Goal: Information Seeking & Learning: Learn about a topic

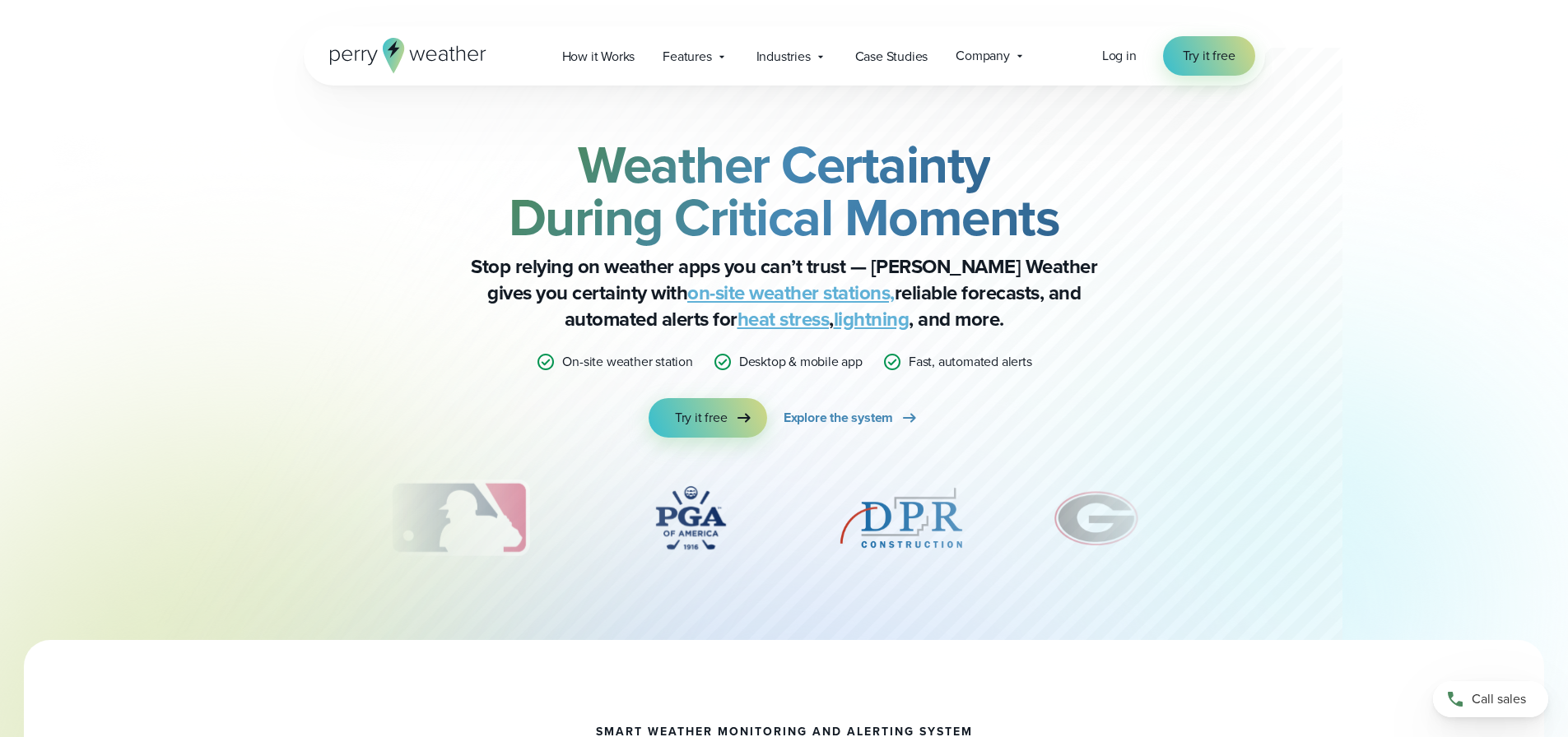
drag, startPoint x: 369, startPoint y: 6657, endPoint x: 716, endPoint y: 6740, distance: 356.8
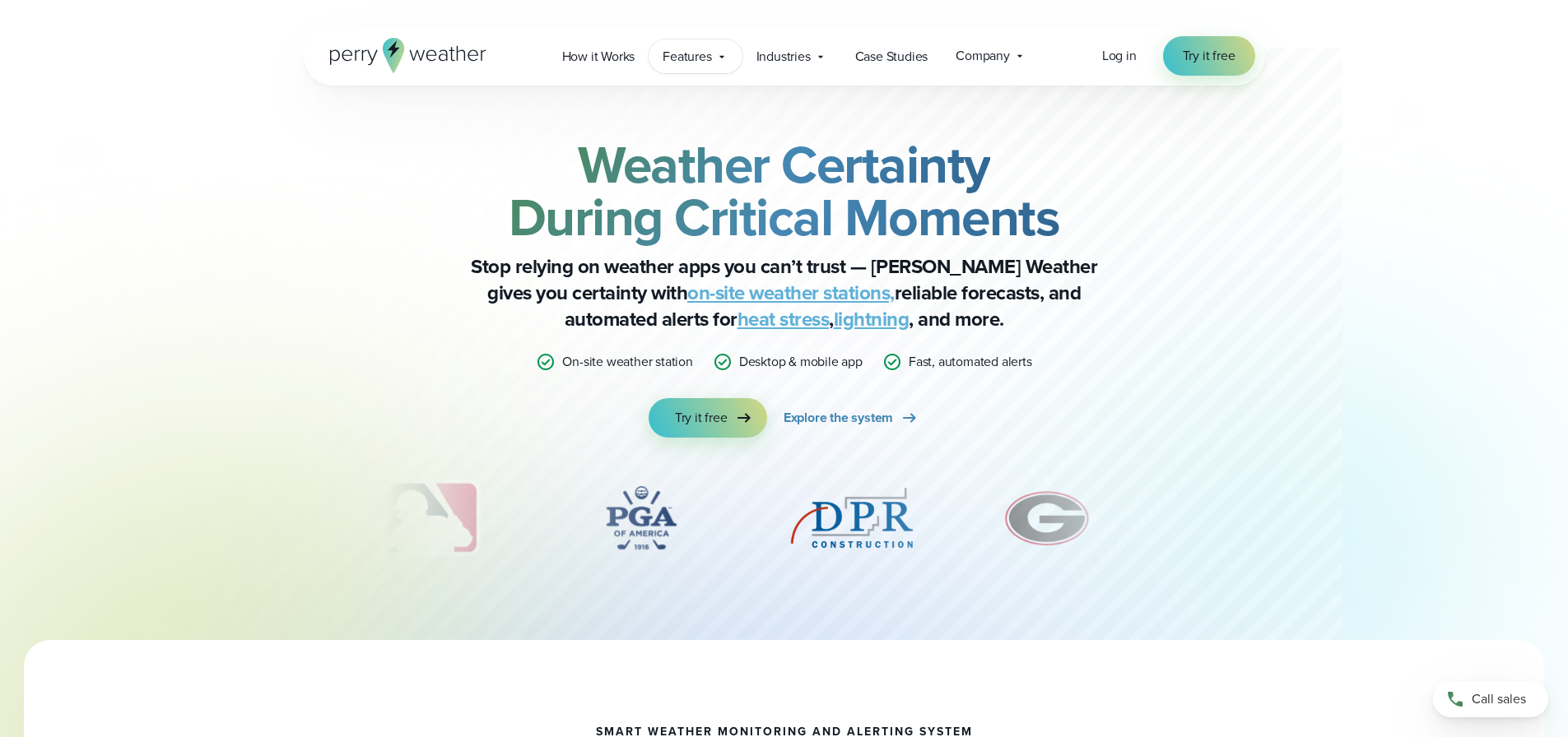
click at [706, 58] on span "Features" at bounding box center [687, 57] width 49 height 20
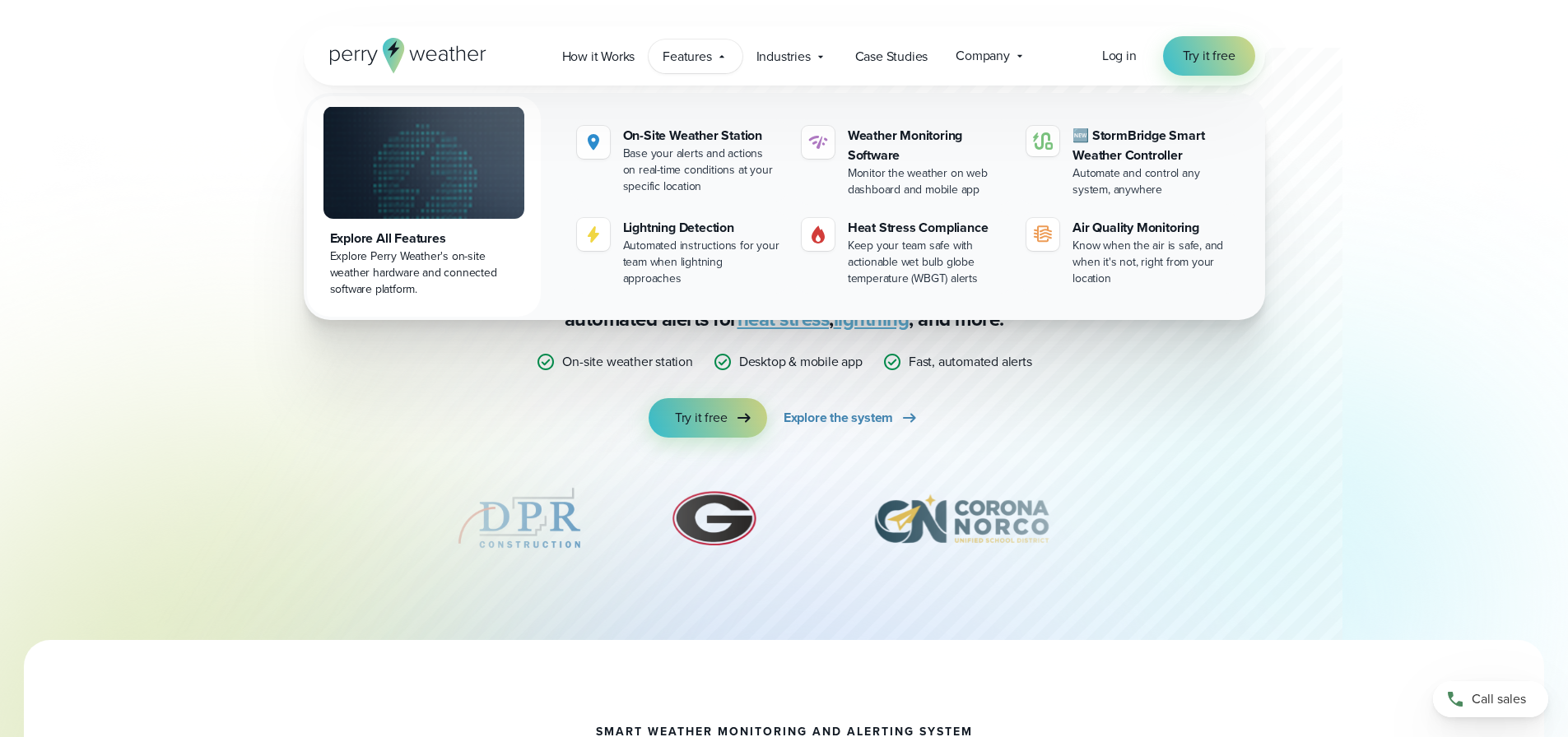
click at [891, 532] on img "7 of 12" at bounding box center [961, 518] width 234 height 82
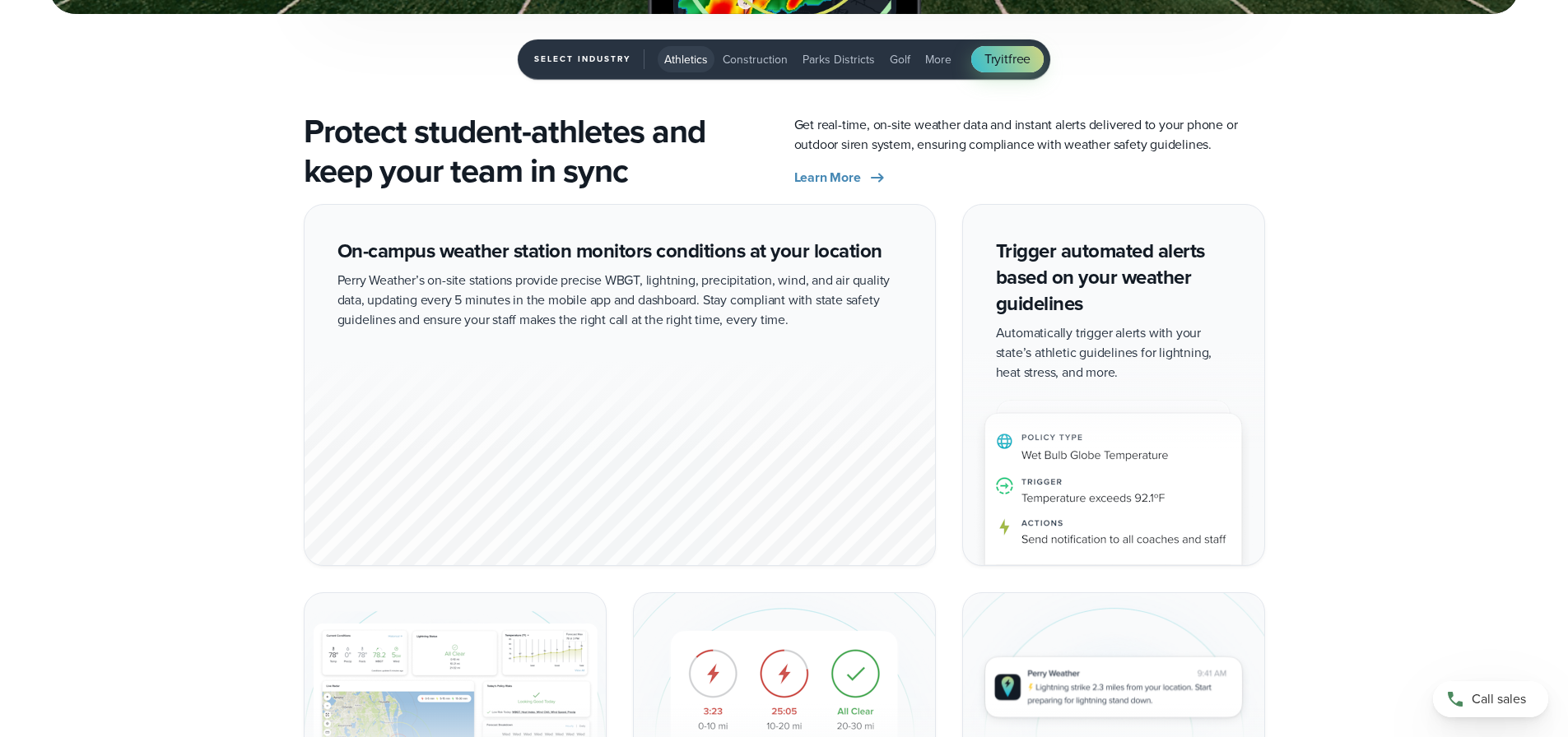
scroll to position [3126, 0]
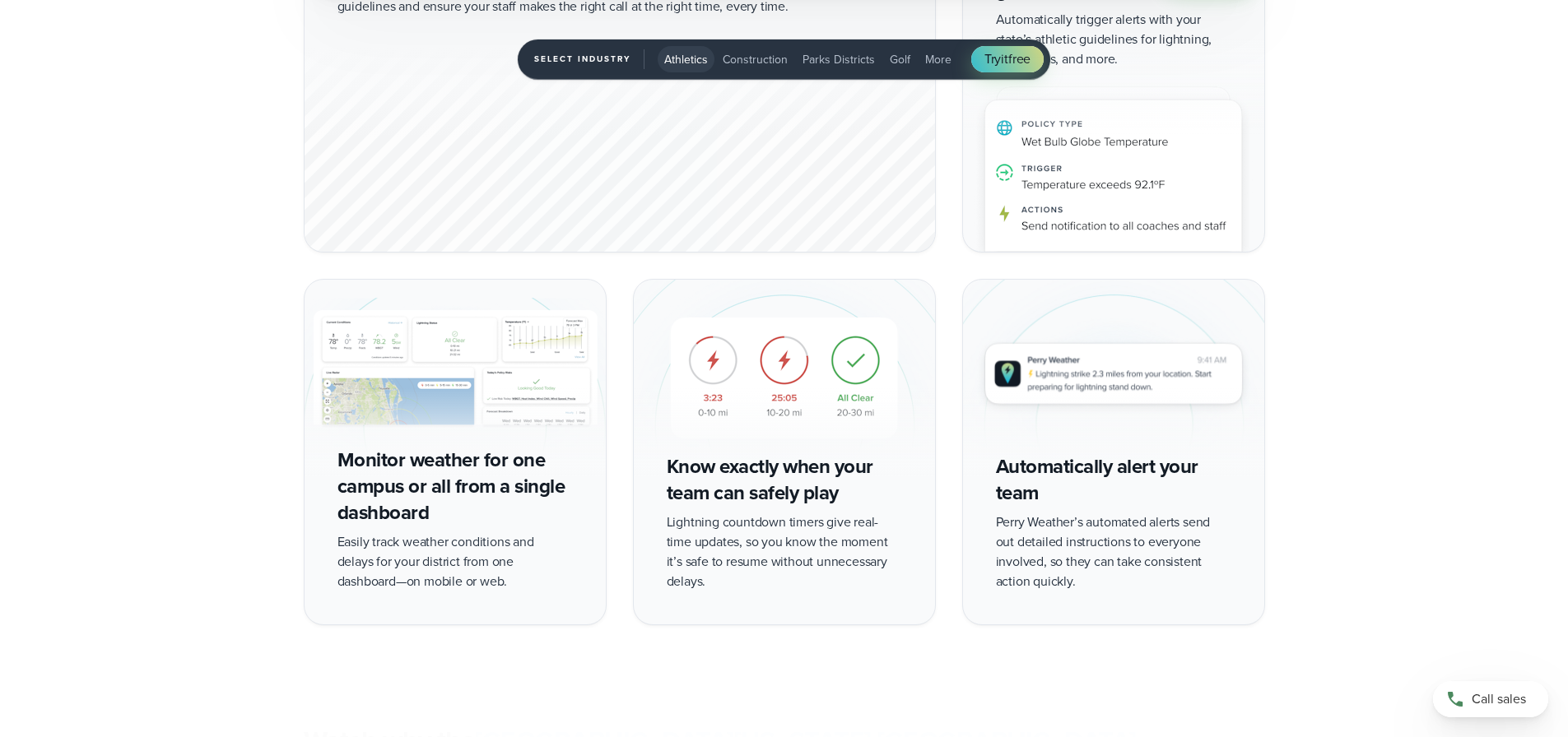
click at [1309, 486] on div "On-campus weather station monitors conditions at your location Perry Weather’s …" at bounding box center [784, 257] width 1185 height 734
click at [1393, 461] on div "On-campus weather station monitors conditions at your location Perry Weather’s …" at bounding box center [784, 257] width 1568 height 734
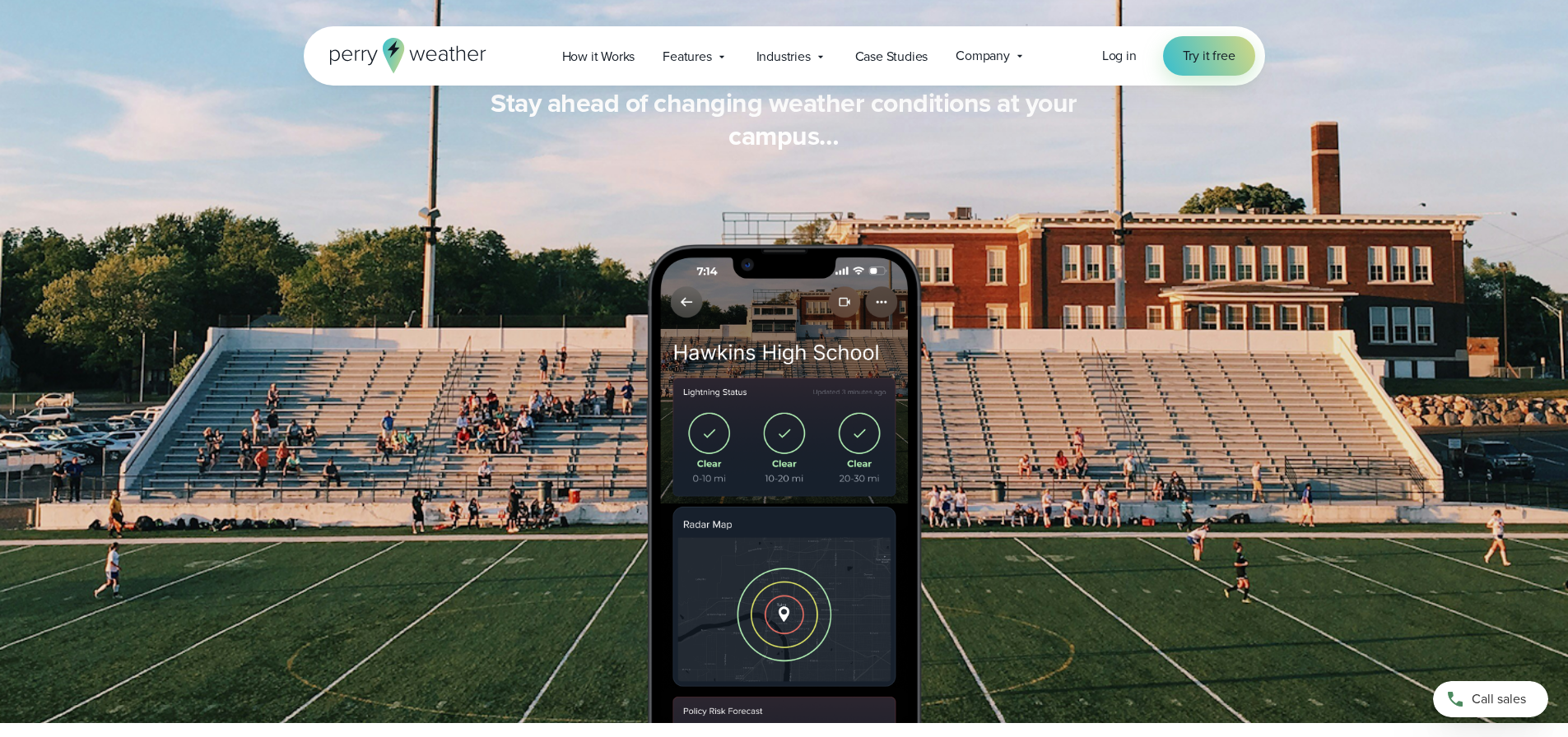
scroll to position [909, 0]
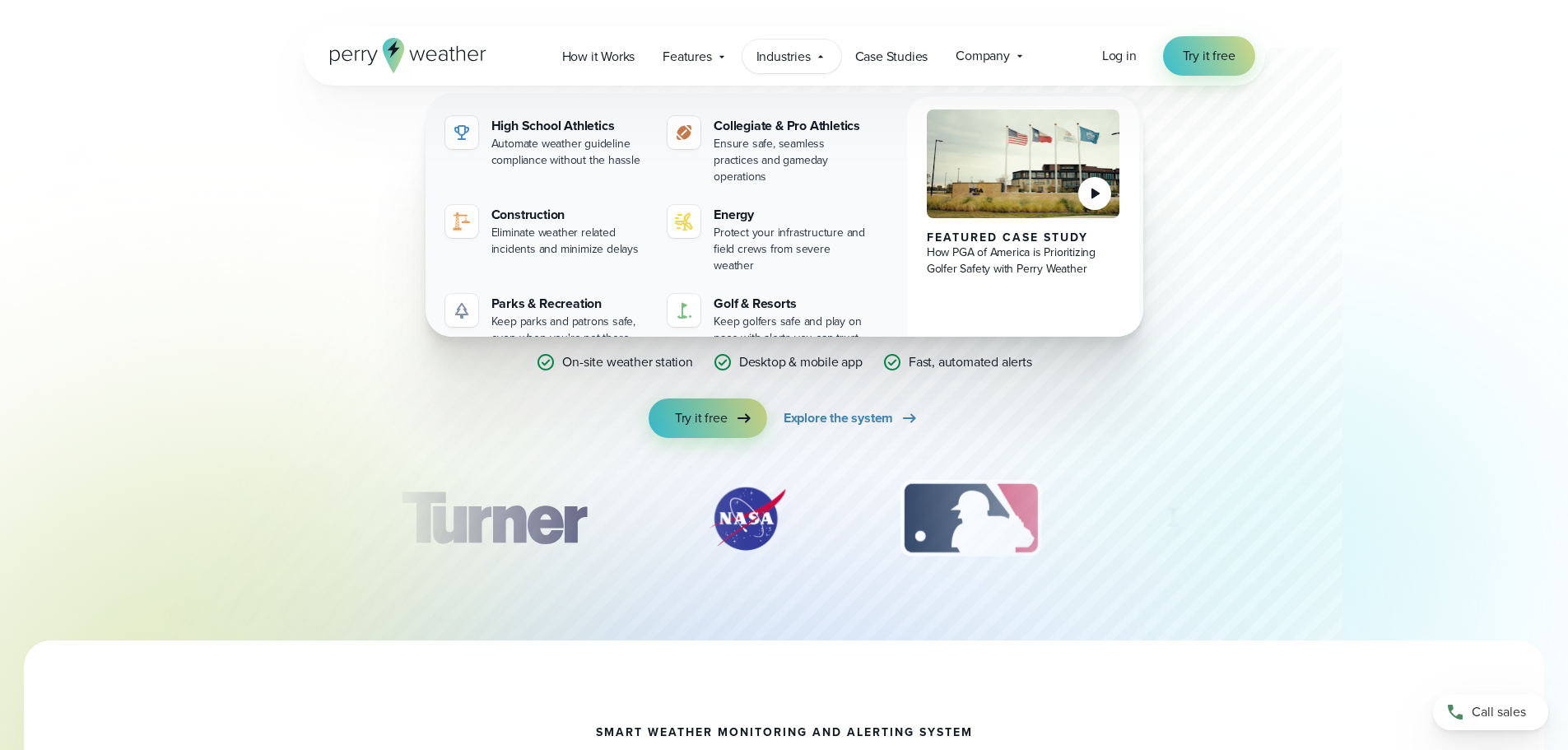
click at [785, 53] on span "Industries" at bounding box center [784, 57] width 54 height 20
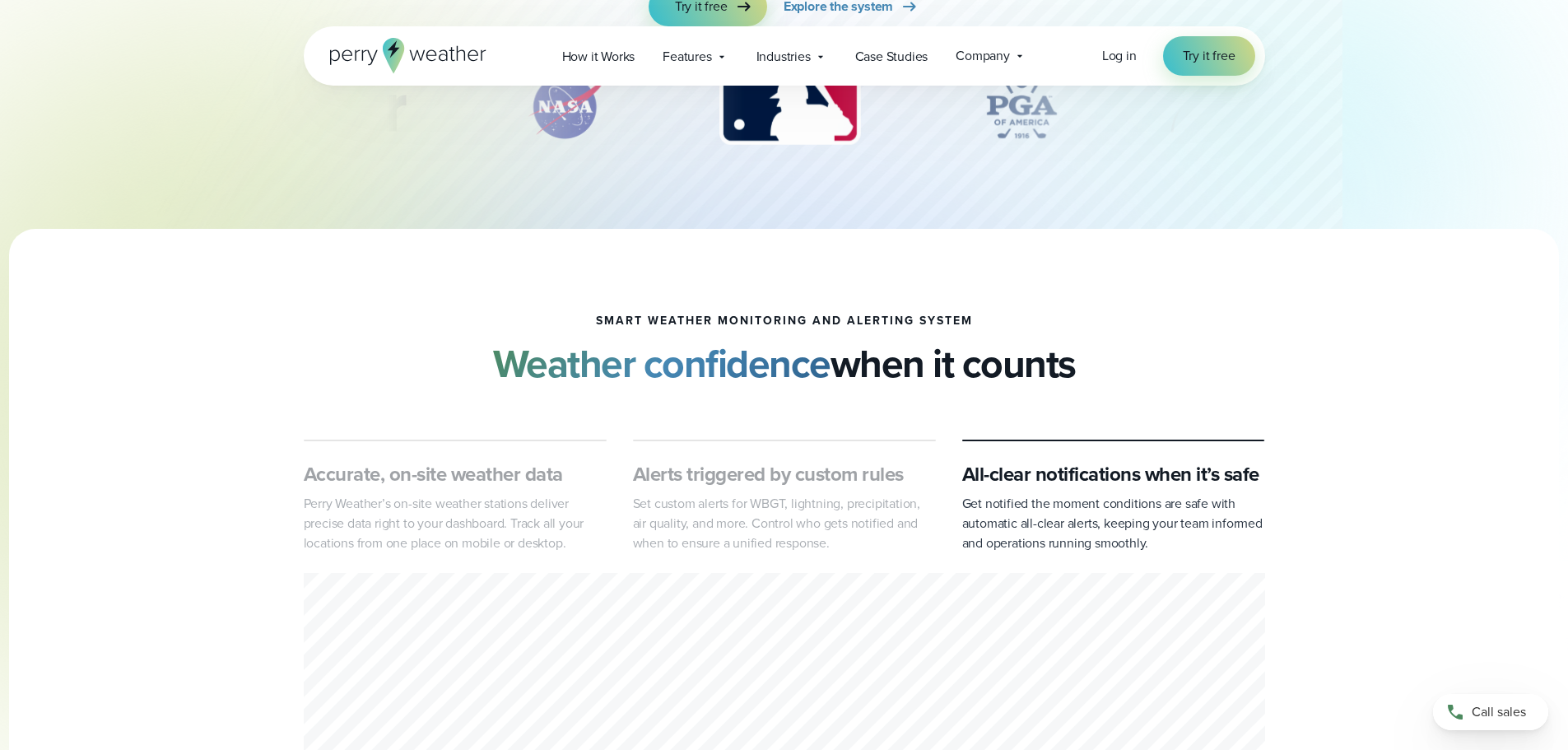
scroll to position [83, 0]
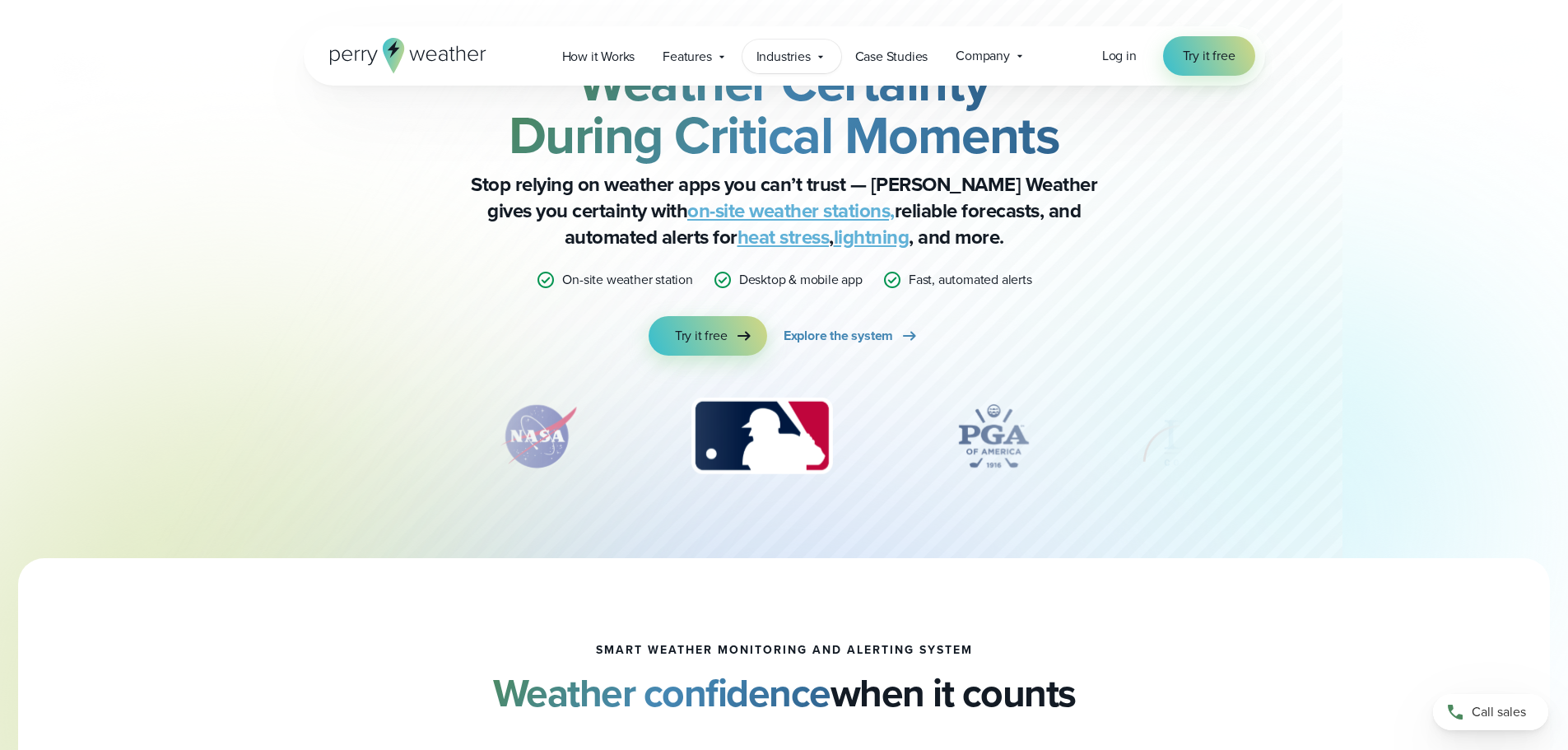
click at [787, 53] on span "Industries" at bounding box center [784, 57] width 54 height 20
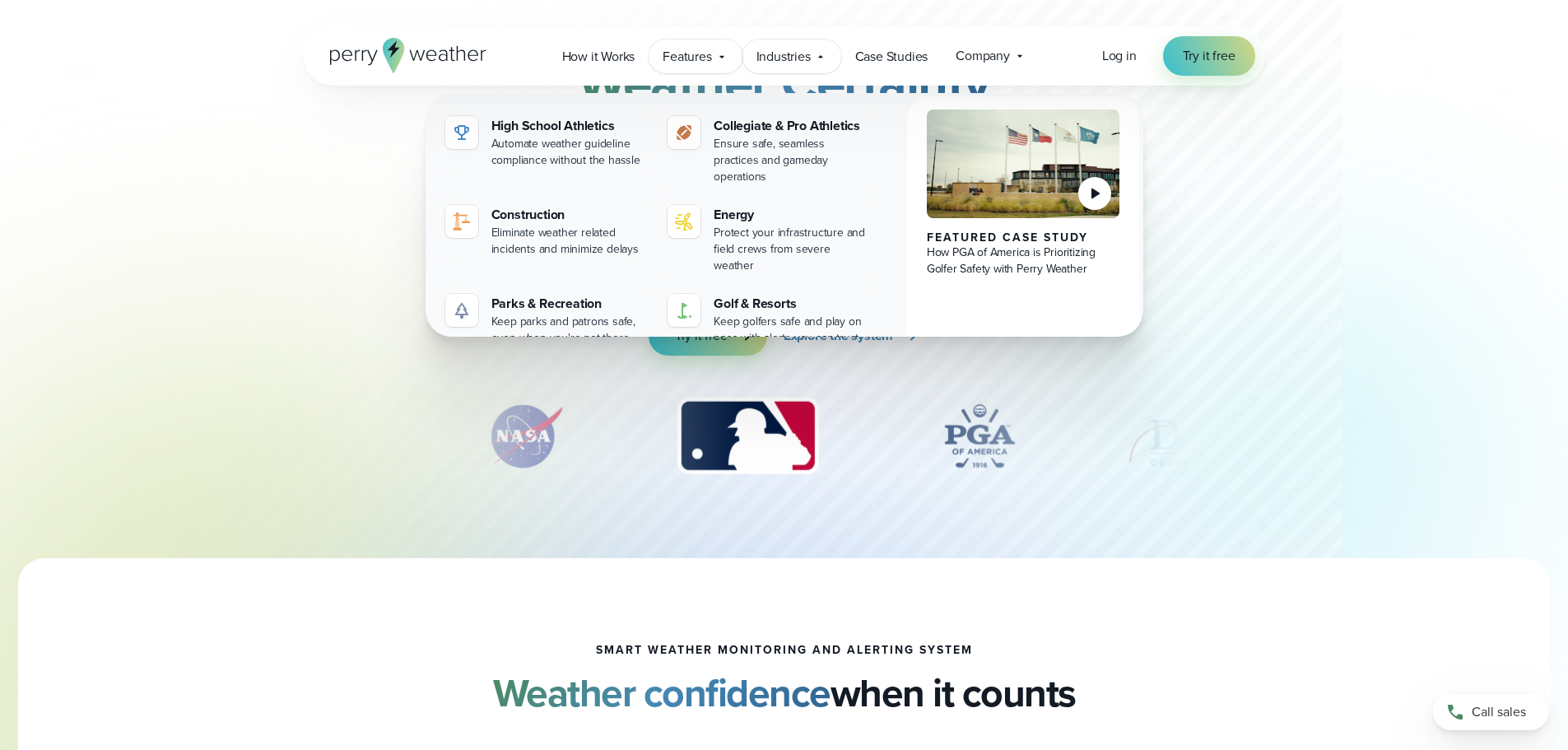
click at [711, 54] on span "Features" at bounding box center [687, 57] width 49 height 20
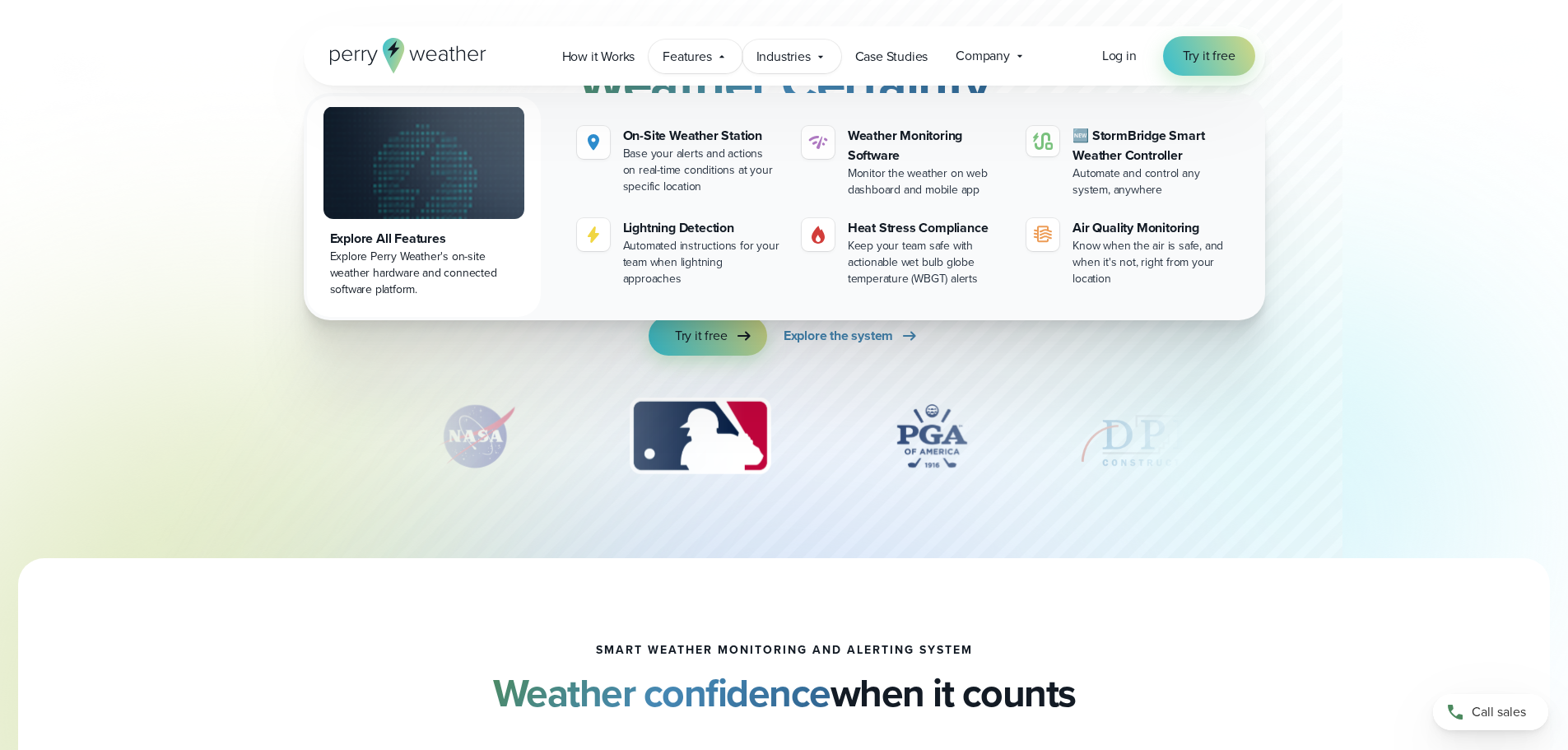
click at [798, 51] on span "Industries" at bounding box center [784, 57] width 54 height 20
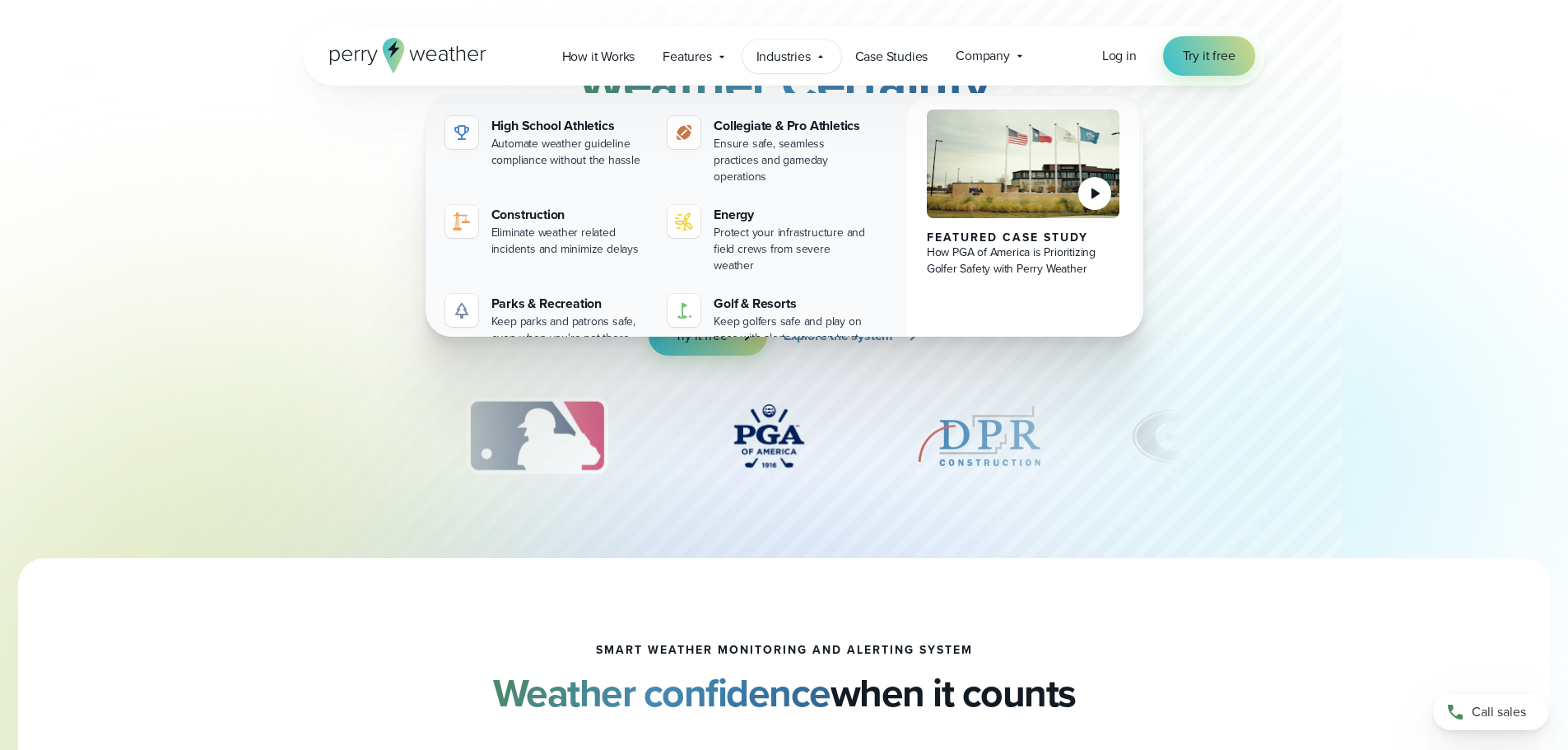
click at [895, 549] on div "Weather Certainty During Critical Moments Stop relying on weather apps you can’…" at bounding box center [784, 281] width 961 height 555
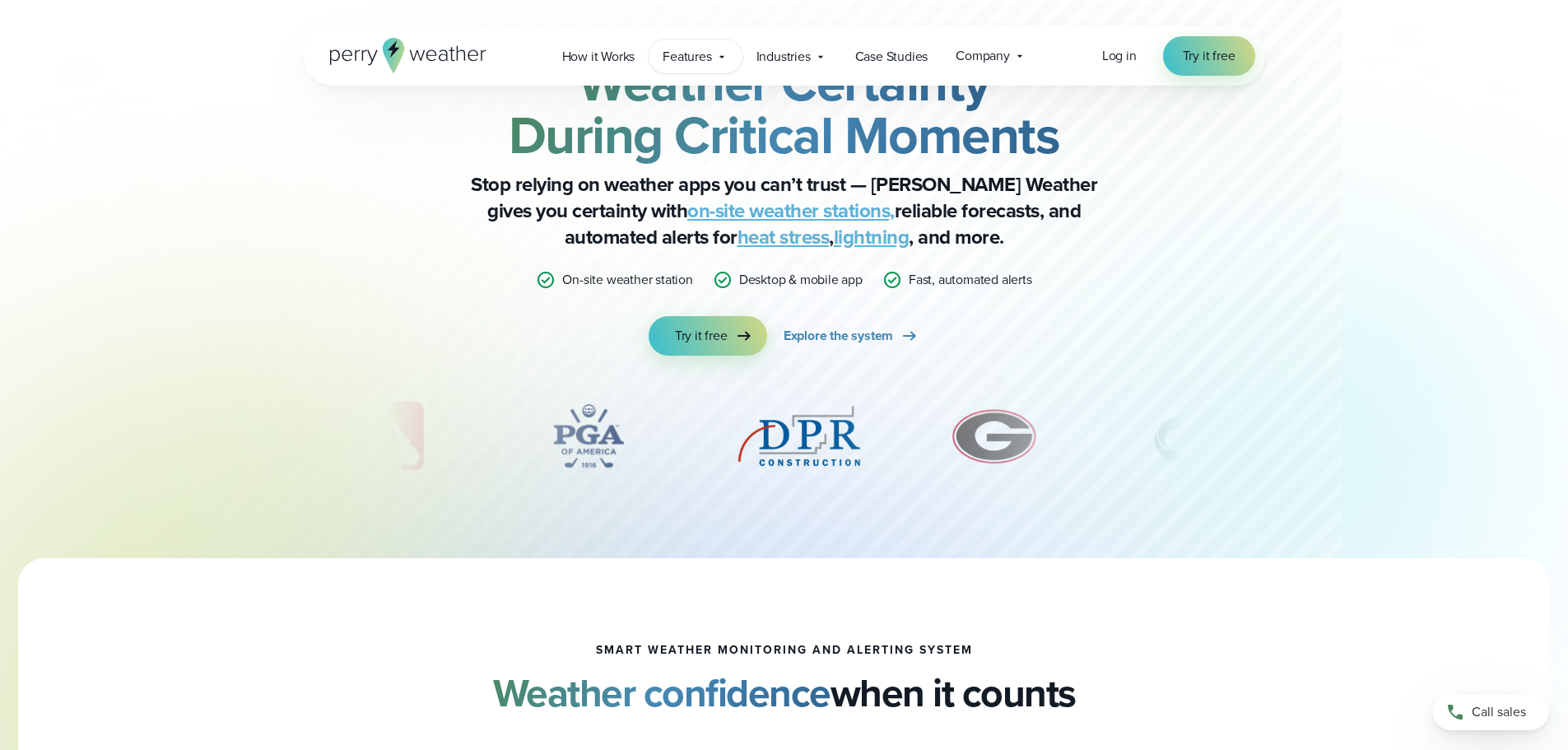
click at [702, 55] on span "Features" at bounding box center [687, 57] width 49 height 20
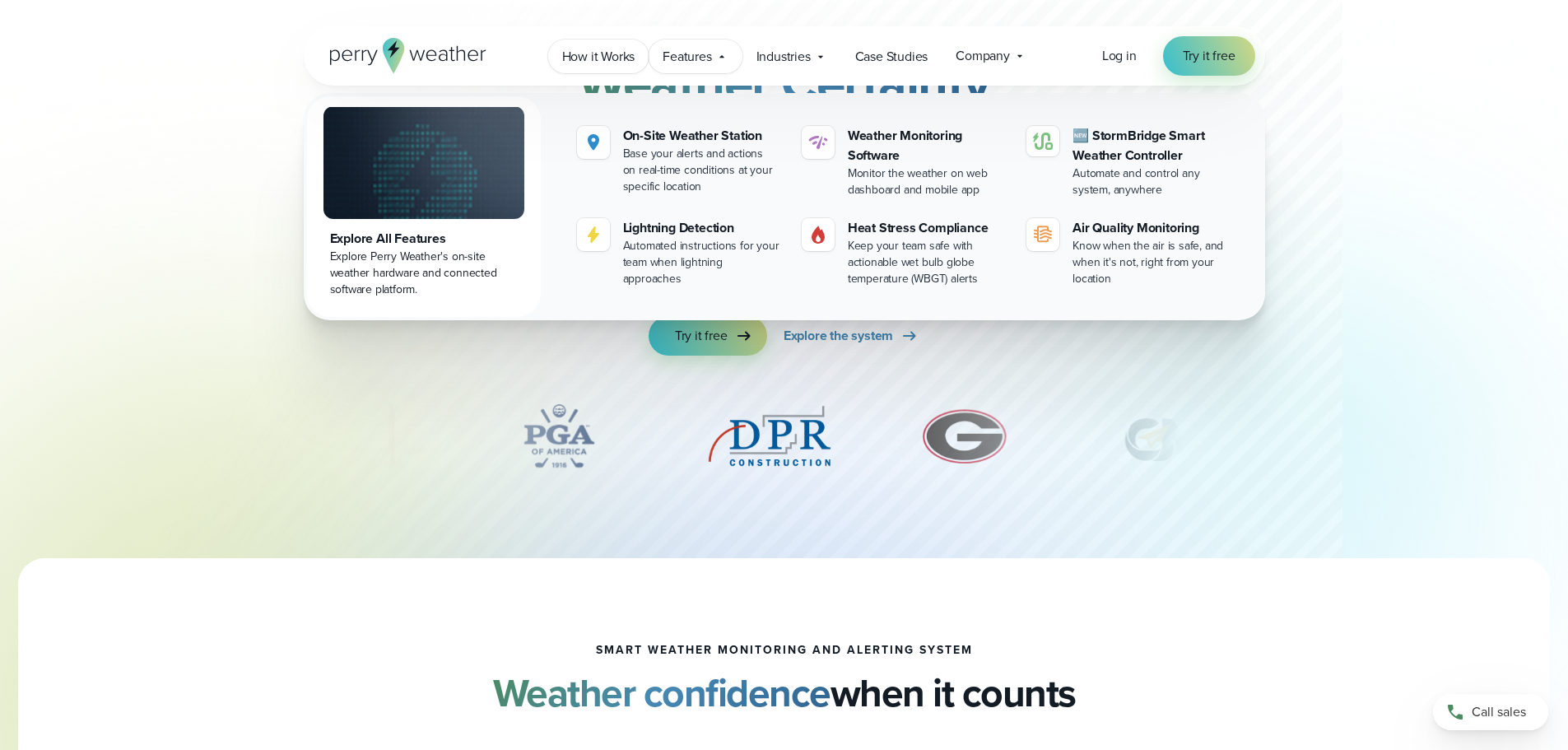
click at [604, 58] on span "How it Works" at bounding box center [599, 57] width 73 height 20
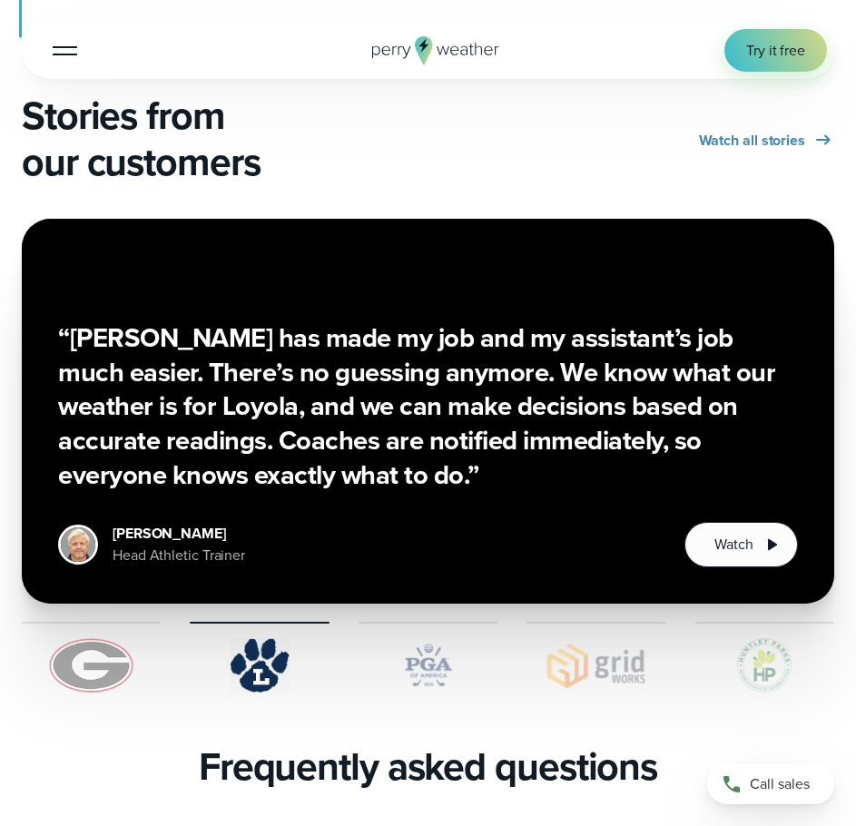
scroll to position [3628, 0]
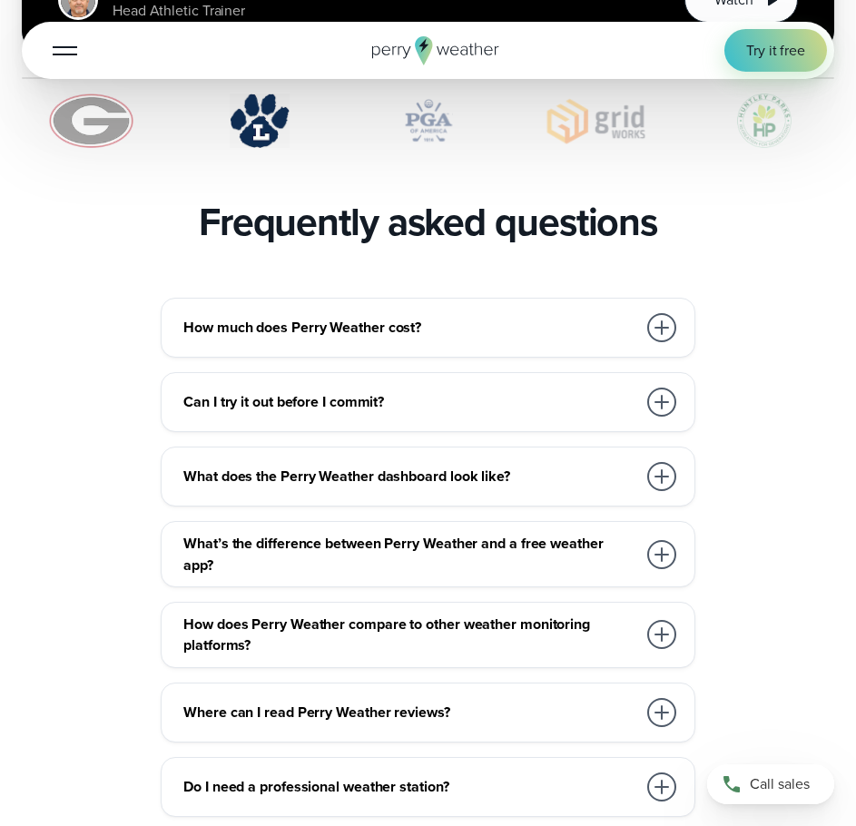
click at [665, 319] on div at bounding box center [661, 327] width 29 height 29
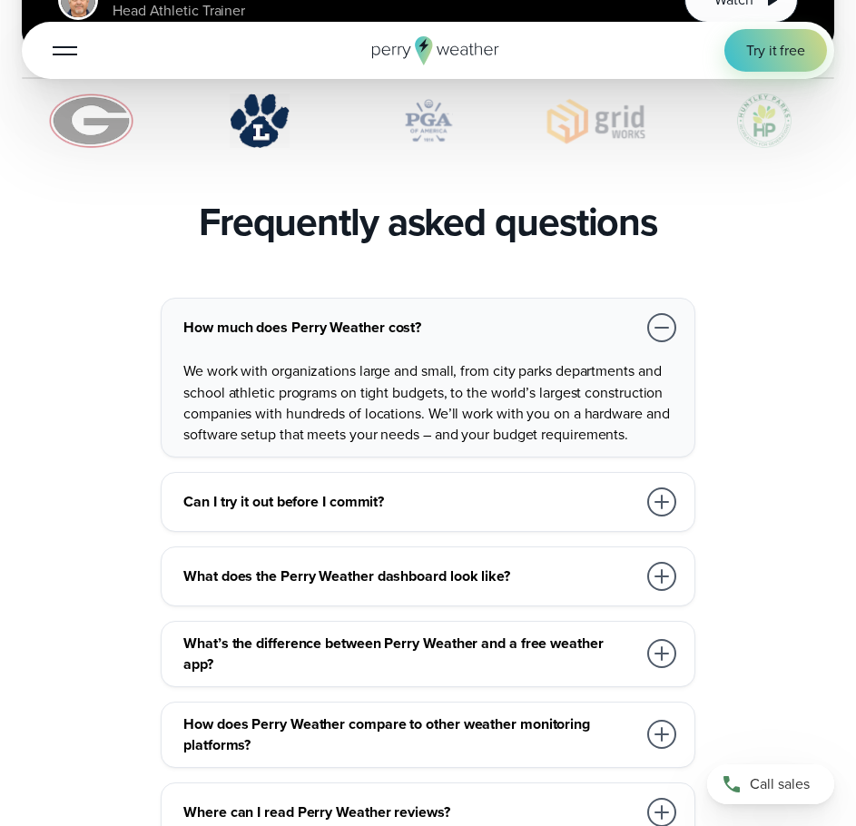
click at [664, 319] on div at bounding box center [661, 327] width 29 height 29
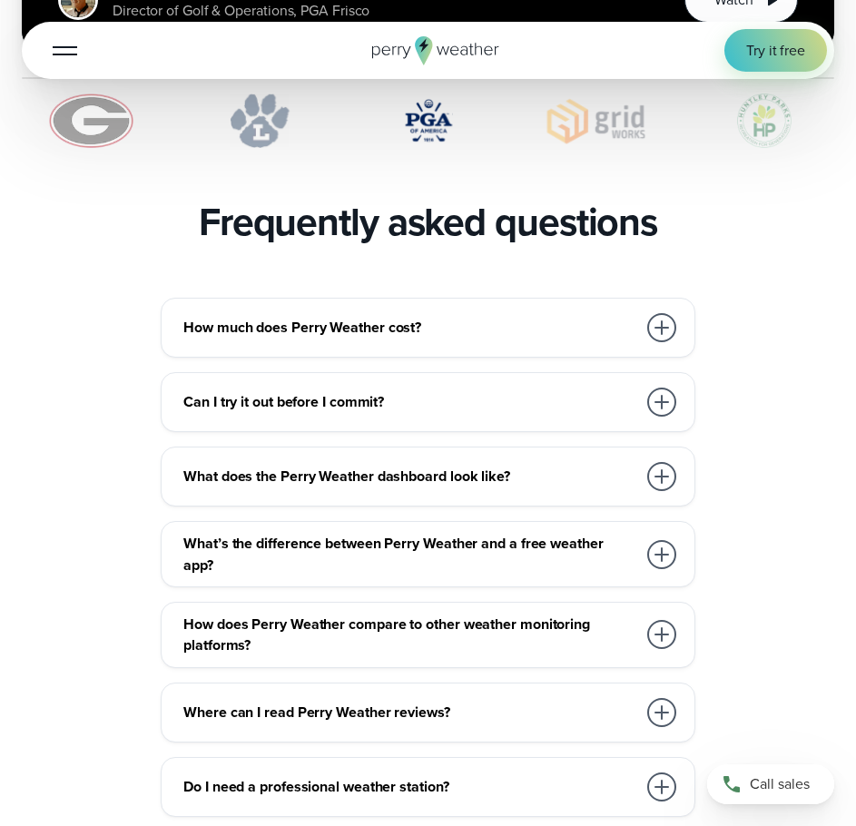
click at [507, 407] on div "Can I try it out before I commit?" at bounding box center [431, 402] width 496 height 36
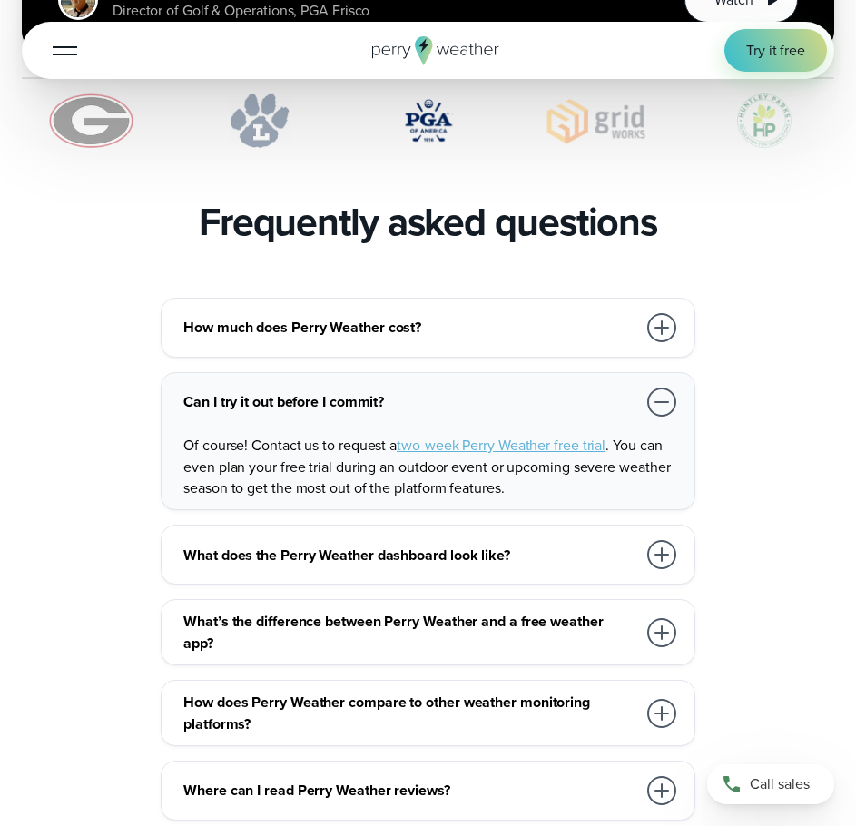
click at [516, 395] on h3 "Can I try it out before I commit?" at bounding box center [409, 401] width 453 height 21
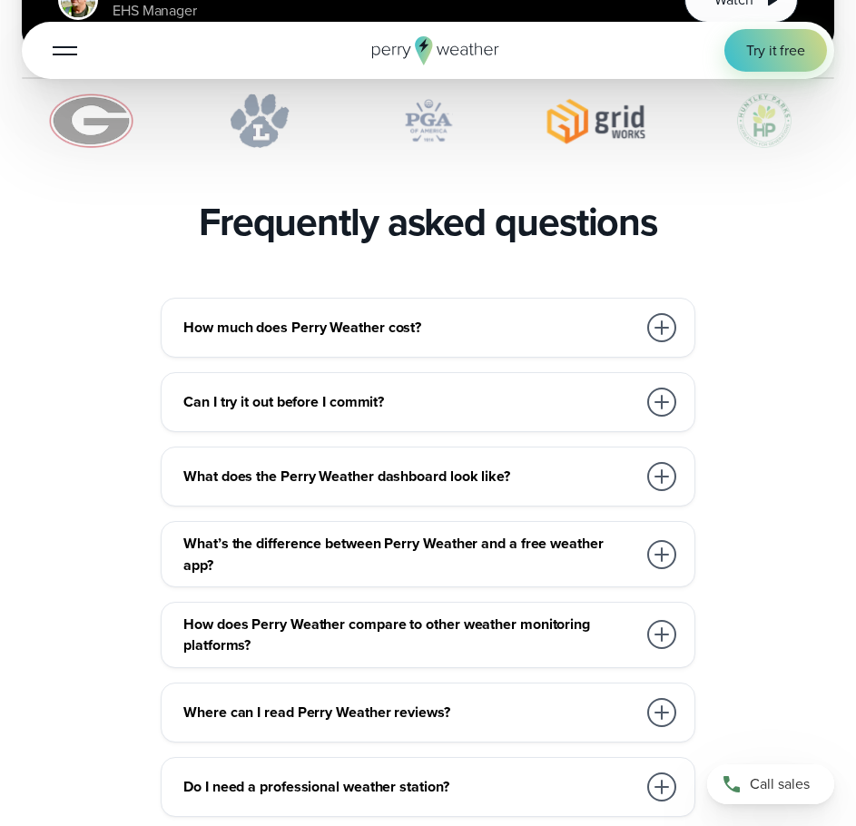
click at [490, 469] on h3 "What does the Perry Weather dashboard look like?" at bounding box center [409, 476] width 453 height 21
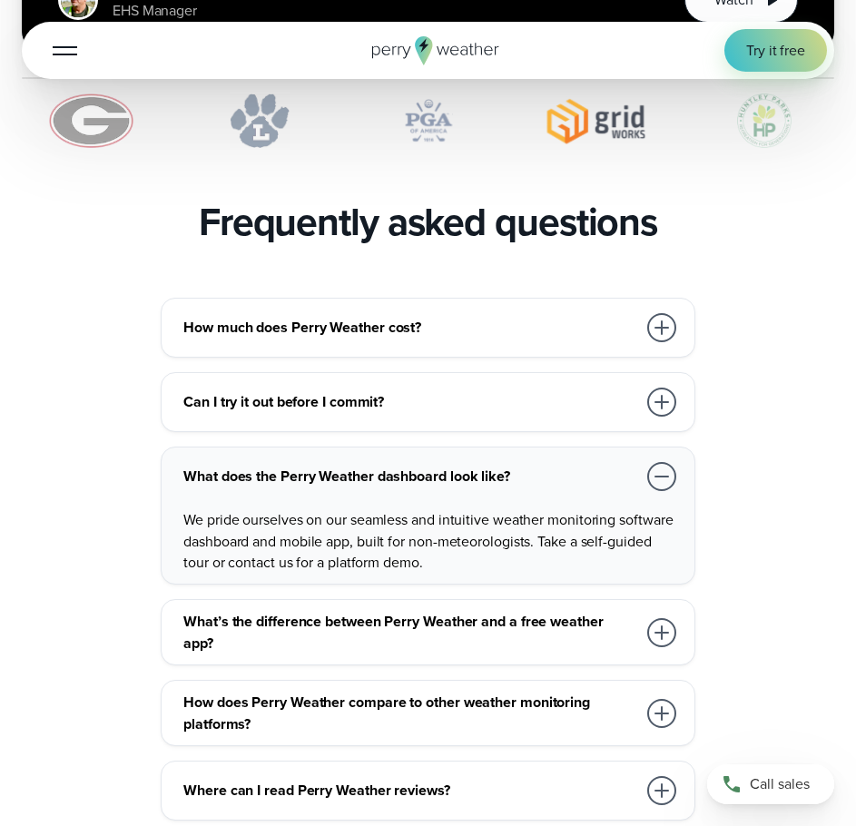
click at [490, 469] on h3 "What does the Perry Weather dashboard look like?" at bounding box center [409, 476] width 453 height 21
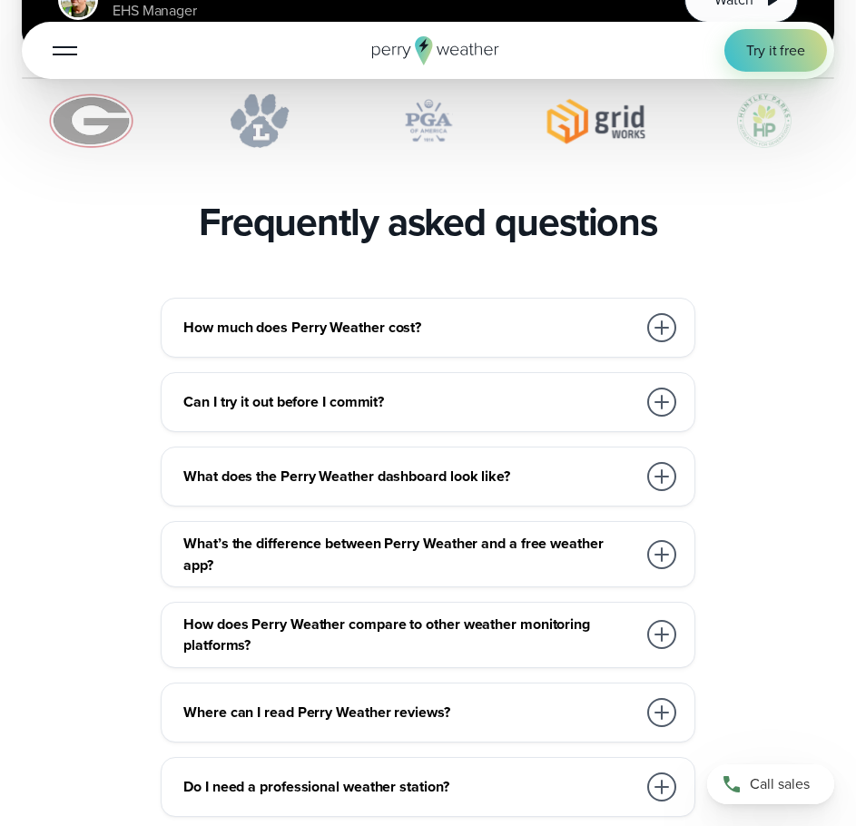
click at [515, 446] on div "What does the Perry Weather dashboard look like? We pride ourselves on our seam…" at bounding box center [428, 476] width 534 height 60
click at [515, 458] on div "What does the Perry Weather dashboard look like?" at bounding box center [431, 476] width 496 height 36
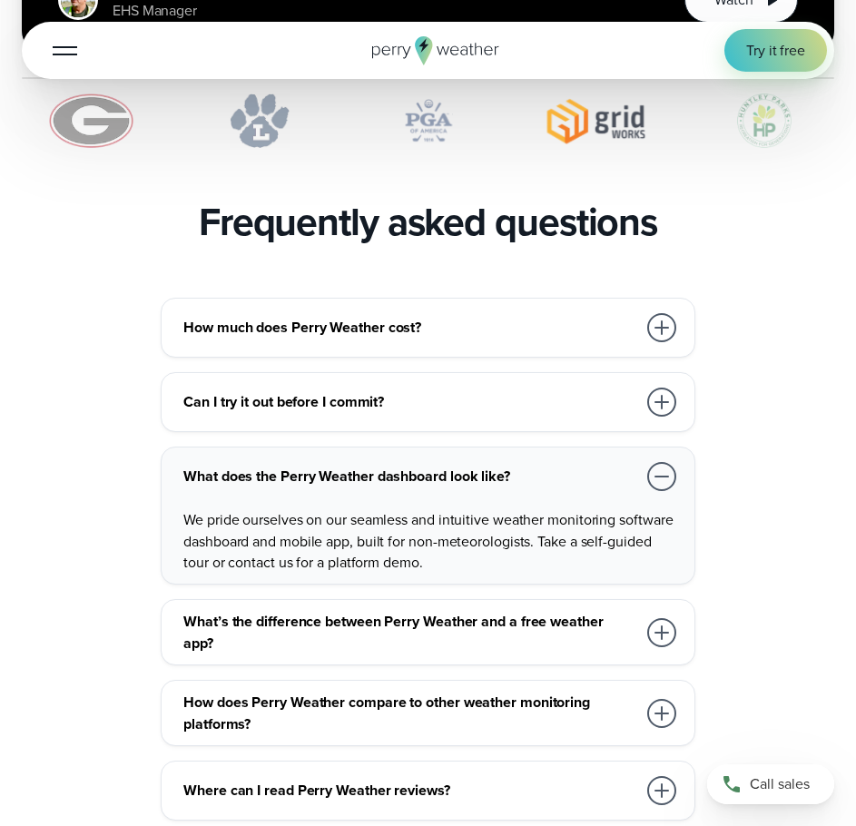
click at [515, 458] on div "What does the Perry Weather dashboard look like?" at bounding box center [431, 476] width 496 height 36
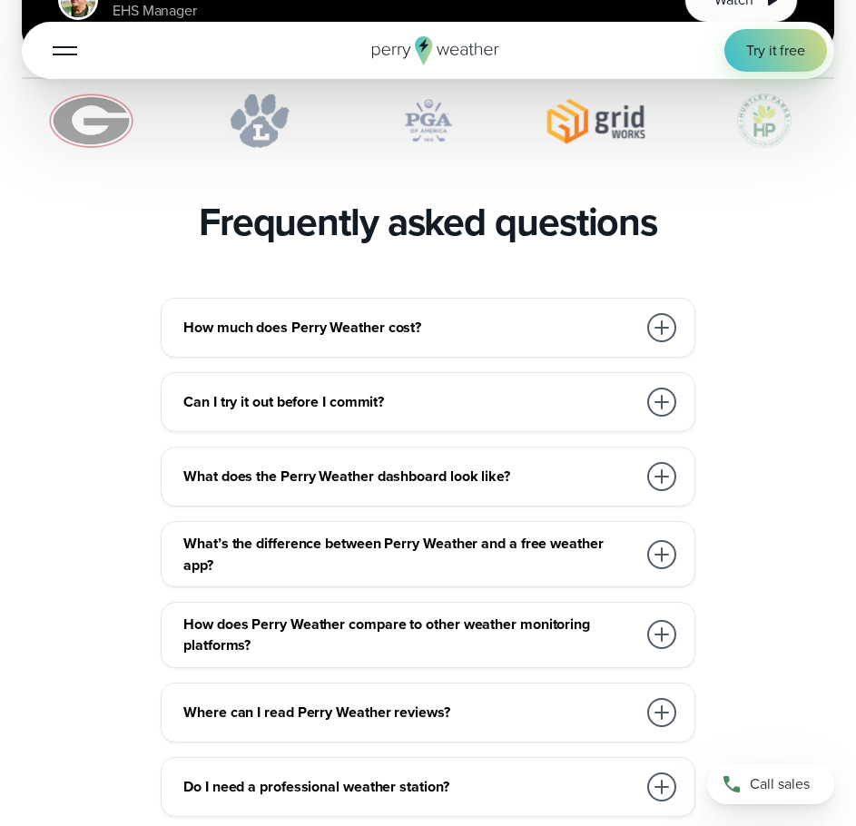
click at [515, 540] on h3 "What’s the difference between Perry Weather and a free weather app?" at bounding box center [409, 554] width 453 height 43
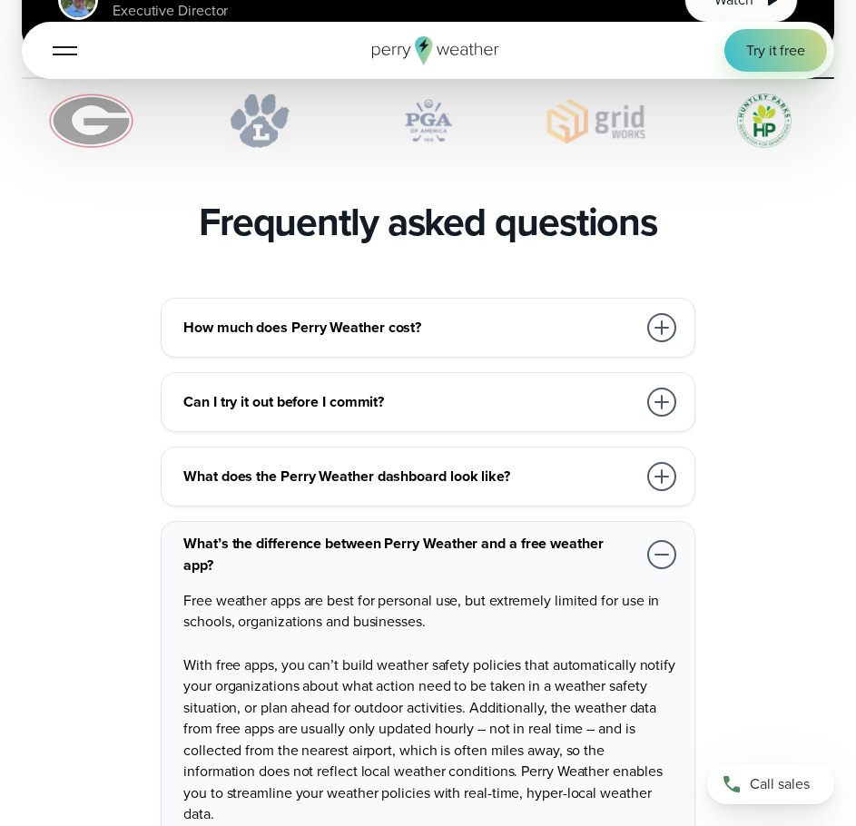
click at [514, 538] on h3 "What’s the difference between Perry Weather and a free weather app?" at bounding box center [409, 554] width 453 height 43
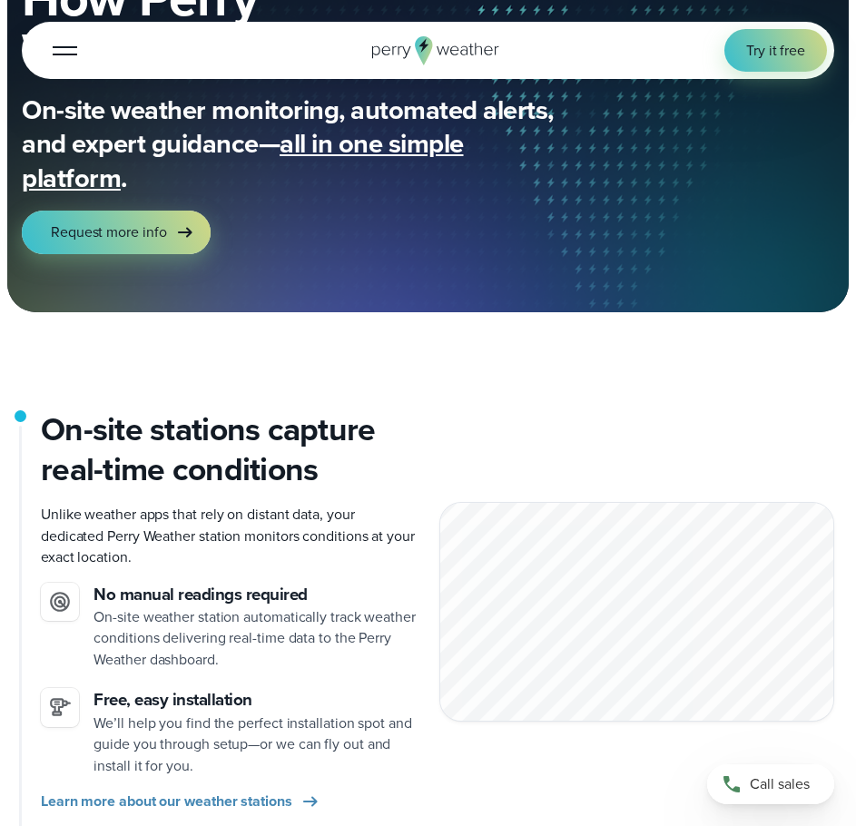
scroll to position [0, 0]
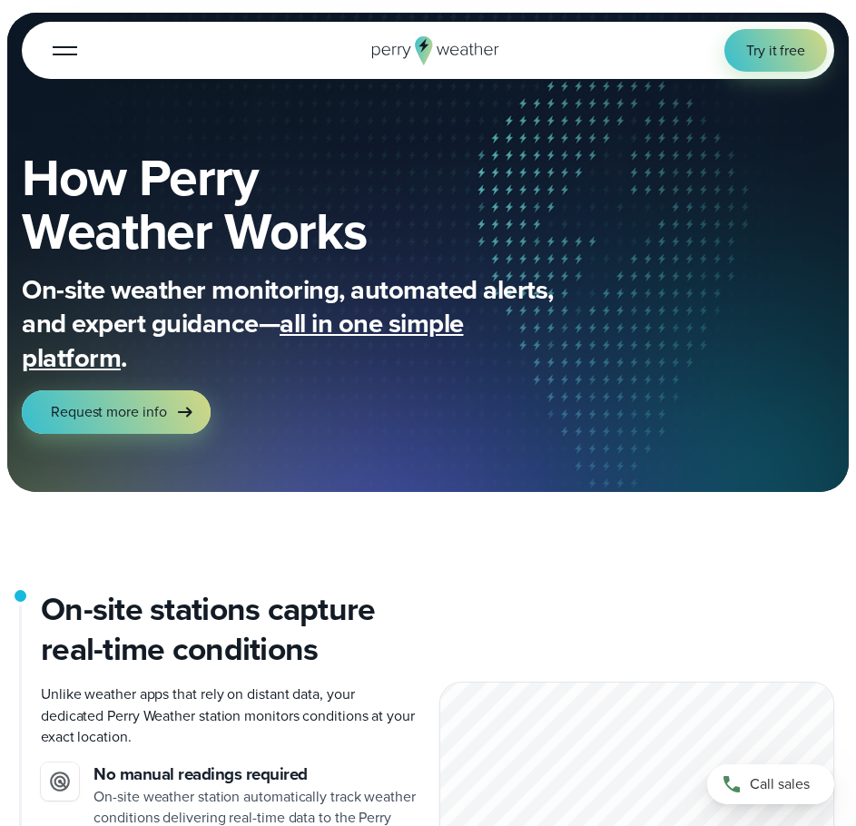
click at [30, 52] on div "Open Menu Log in Try it free How it Works" at bounding box center [428, 50] width 812 height 57
click at [47, 52] on button "Open Menu" at bounding box center [65, 50] width 43 height 43
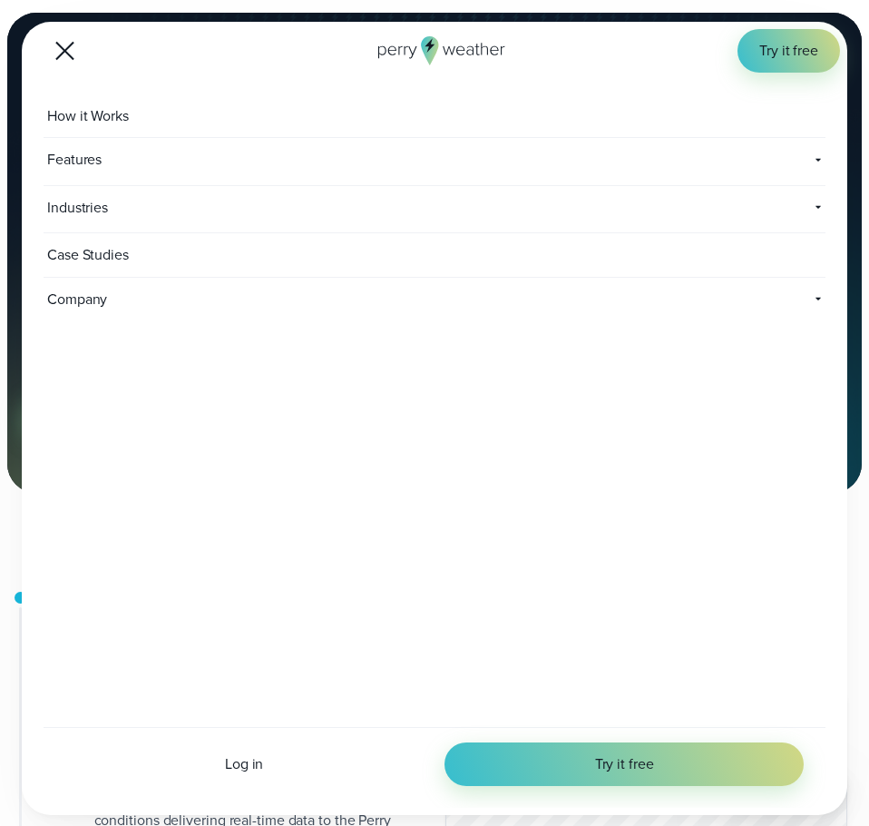
click at [118, 207] on span "Industries" at bounding box center [311, 208] width 535 height 44
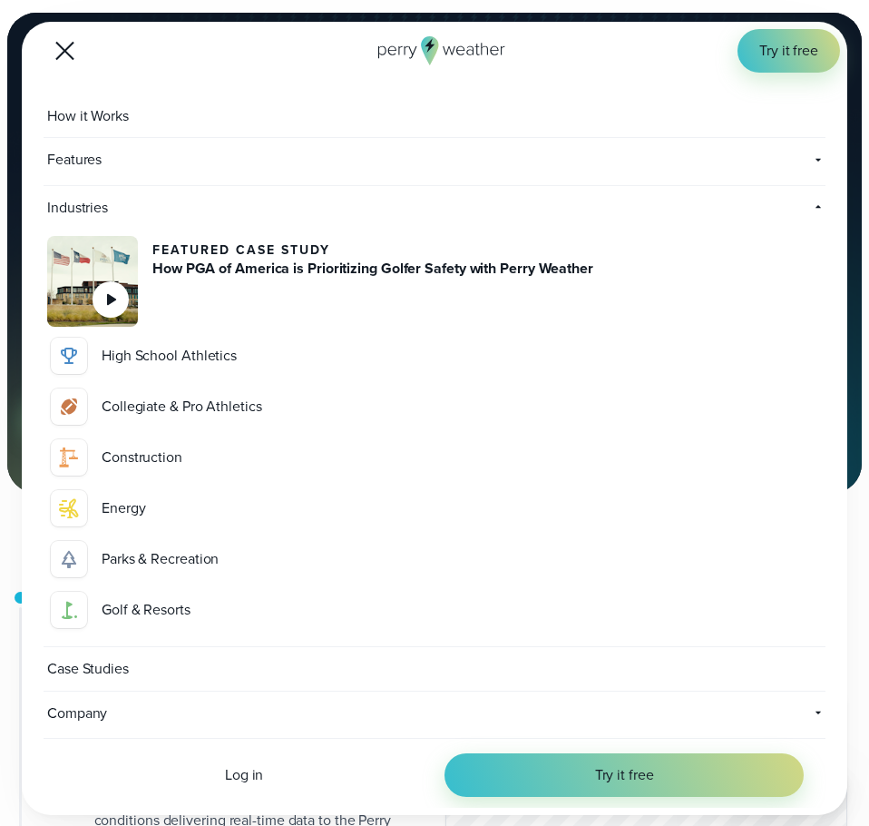
click at [73, 51] on button "Open Menu" at bounding box center [65, 50] width 43 height 43
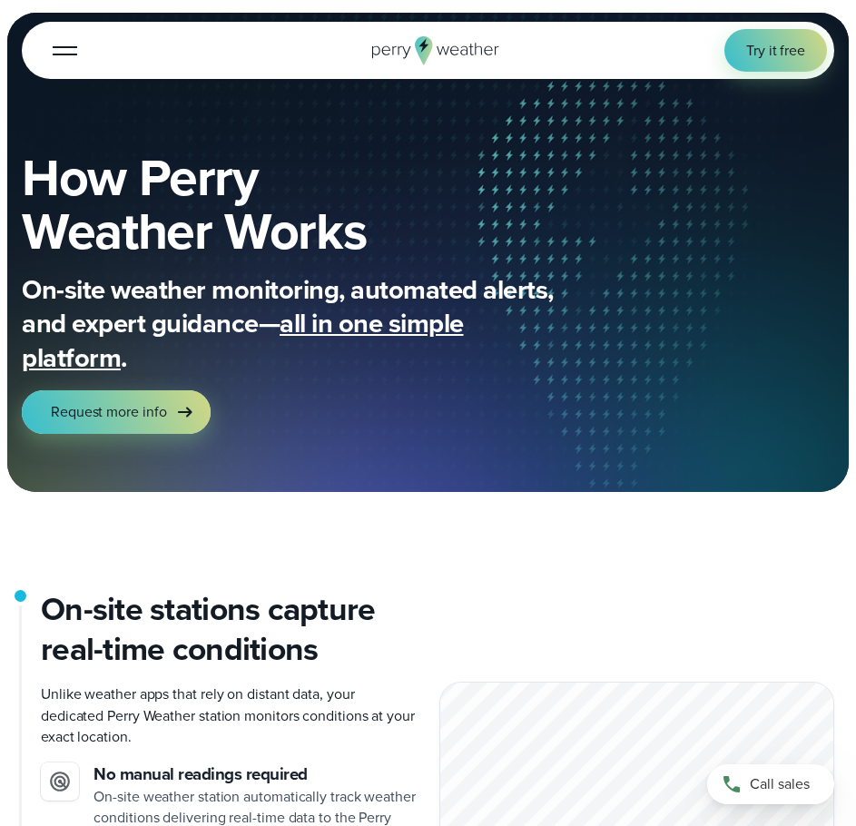
click at [480, 47] on icon at bounding box center [478, 49] width 7 height 12
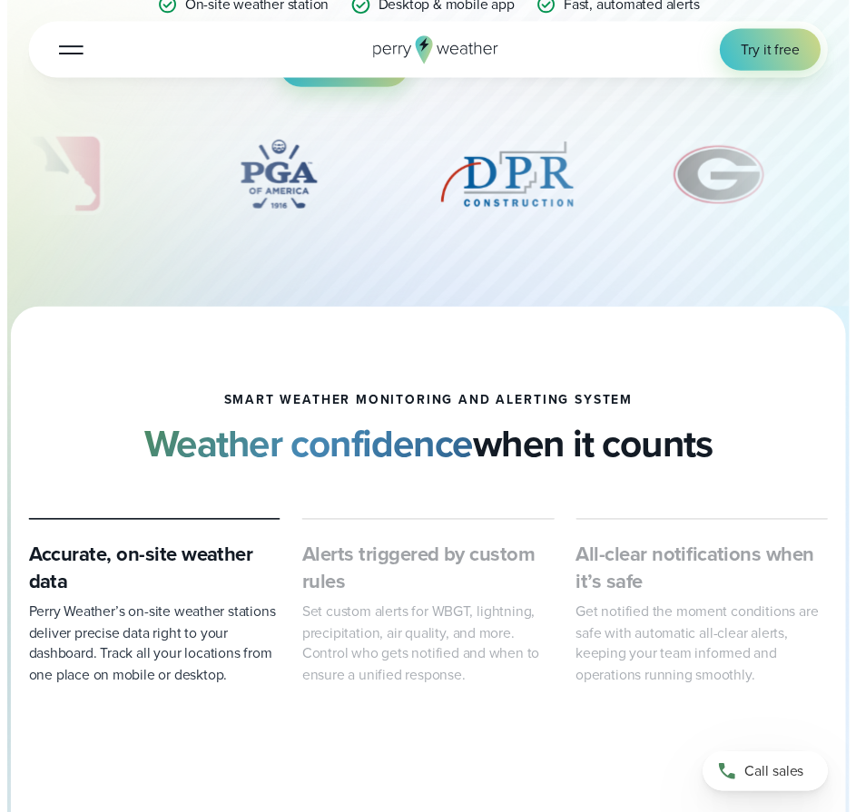
scroll to position [635, 0]
